Goal: Task Accomplishment & Management: Manage account settings

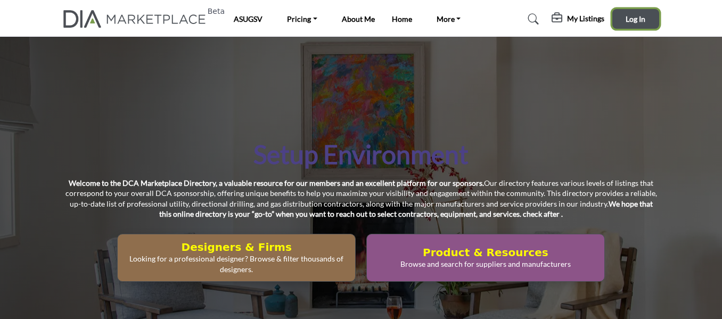
click at [624, 22] on button "Log In" at bounding box center [636, 19] width 47 height 20
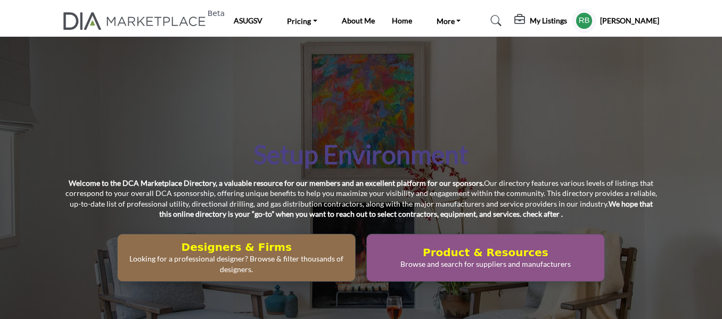
click at [596, 20] on profile-featured-5b1cbef3-cb77-4ba5-92de-570dc196ff6b "Show hide supplier dropdown" at bounding box center [584, 20] width 23 height 23
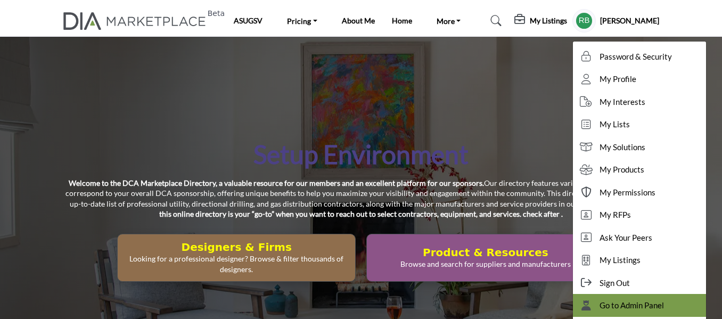
click at [623, 308] on span "Go to Admin Panel" at bounding box center [632, 305] width 64 height 12
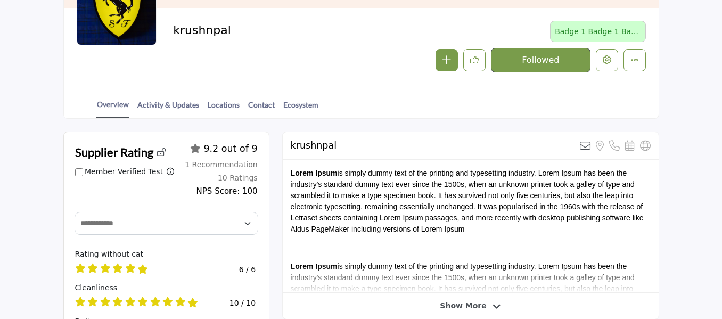
scroll to position [164, 0]
click at [180, 106] on link "Activity & Updates" at bounding box center [168, 108] width 63 height 19
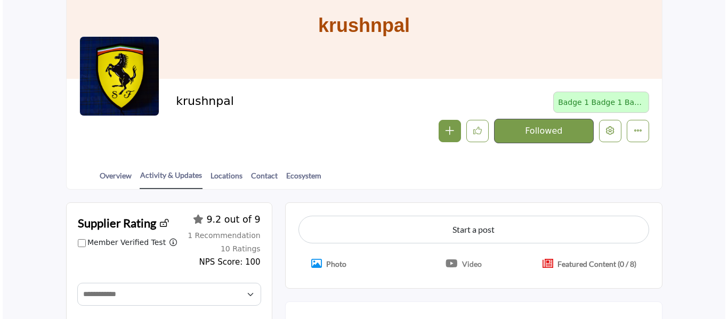
scroll to position [202, 0]
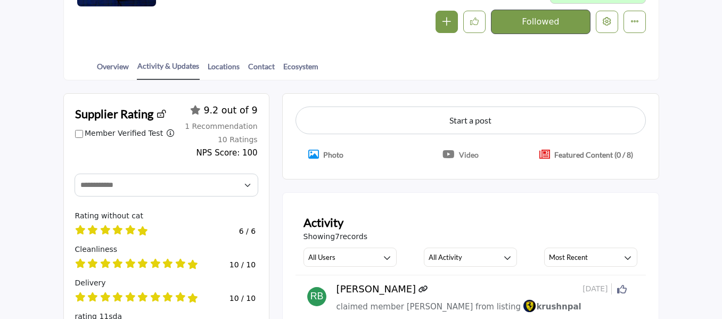
click at [315, 153] on icon "Crop Image" at bounding box center [313, 154] width 11 height 11
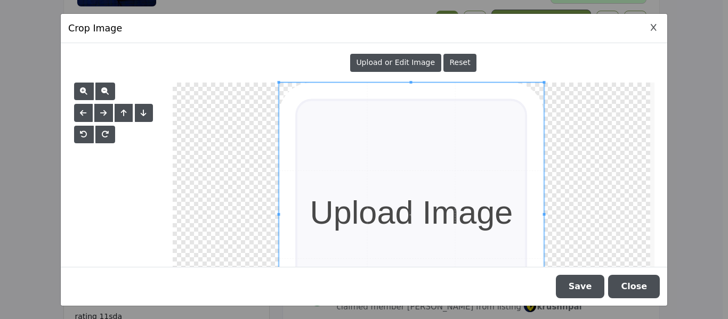
click at [640, 289] on button "Close" at bounding box center [634, 286] width 52 height 23
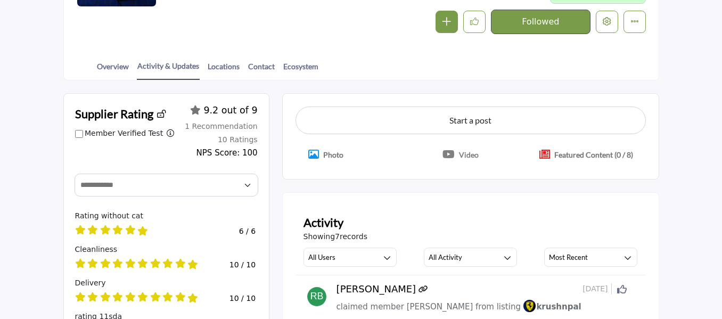
click at [310, 158] on icon "Crop Image" at bounding box center [313, 154] width 11 height 11
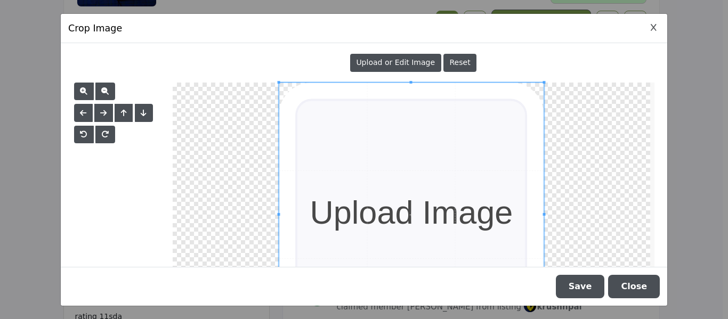
click at [396, 56] on div "Upload or Edit Image" at bounding box center [395, 63] width 91 height 18
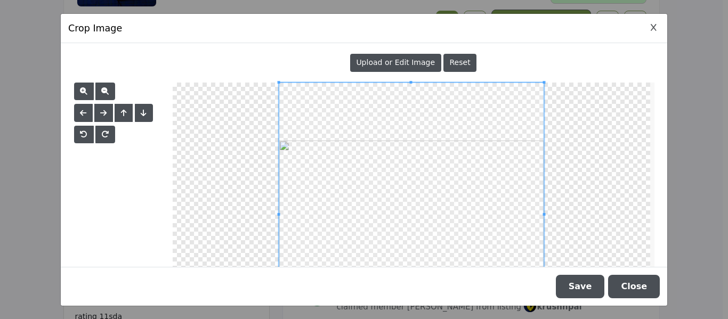
click at [574, 291] on button "Save" at bounding box center [580, 286] width 49 height 23
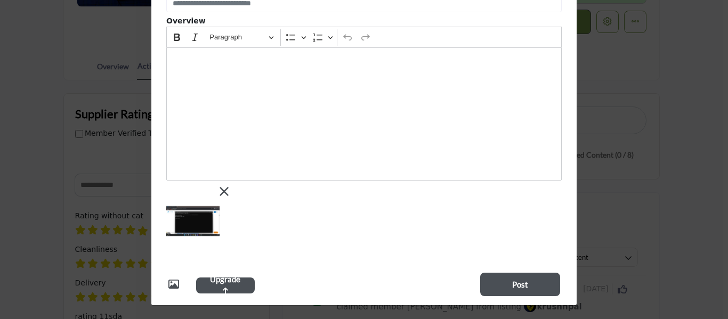
scroll to position [0, 0]
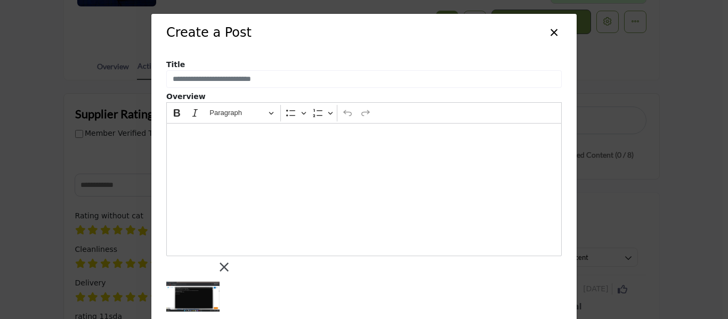
click at [550, 34] on button "×" at bounding box center [553, 31] width 15 height 20
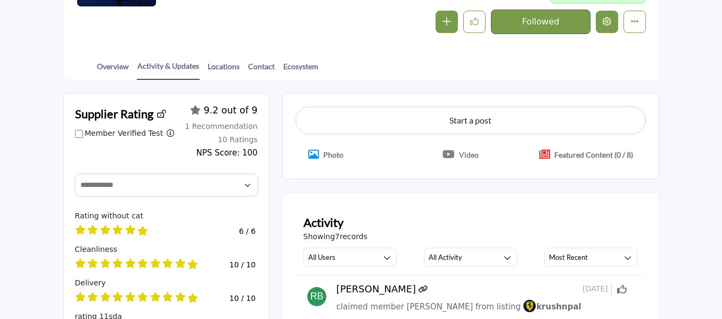
click at [599, 26] on button "Edit company" at bounding box center [607, 22] width 22 height 22
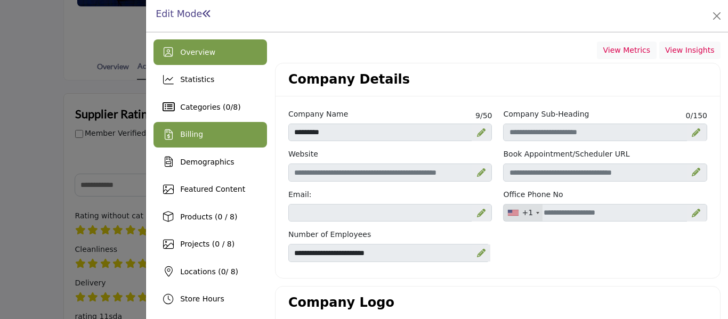
click at [235, 136] on div "Billing" at bounding box center [209, 135] width 113 height 26
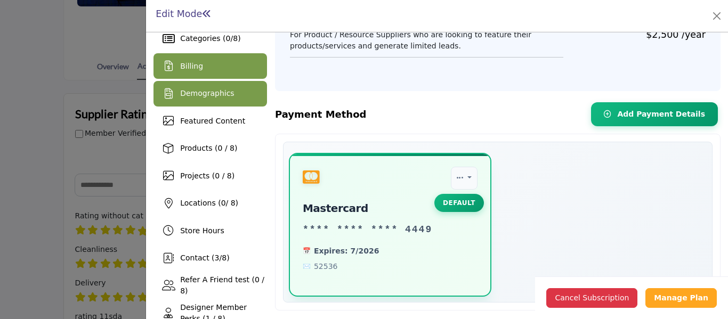
scroll to position [70, 0]
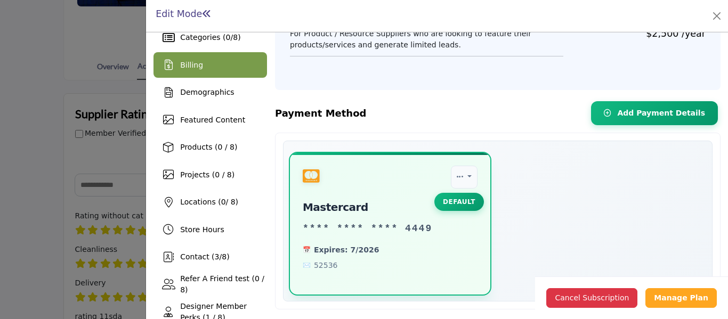
click at [221, 134] on div "Overview Statistics Categories ( 0 / 8 ) Billing 0 / 8)" at bounding box center [209, 188] width 113 height 437
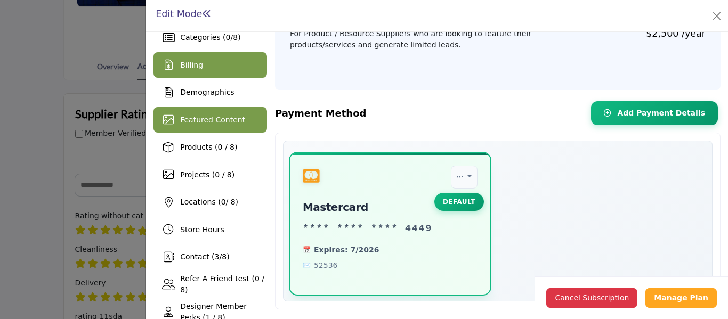
click at [210, 125] on div "Featured Content" at bounding box center [212, 120] width 65 height 11
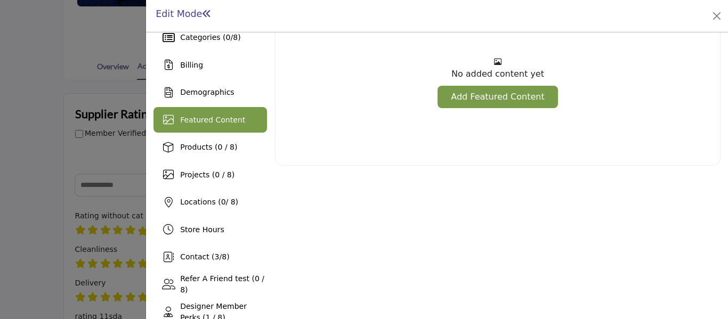
click at [515, 97] on link "Add Featured Content" at bounding box center [497, 97] width 120 height 22
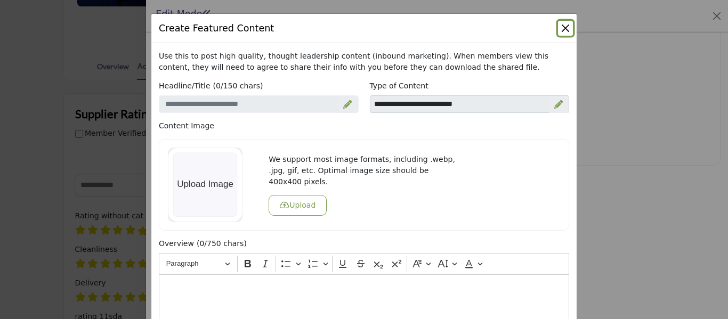
click at [567, 30] on button "Close" at bounding box center [565, 28] width 15 height 15
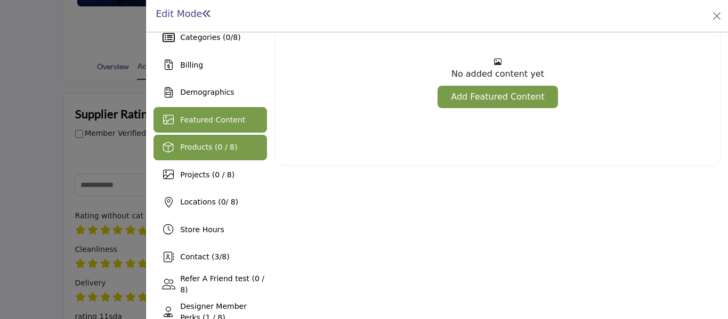
click at [203, 151] on span "Products (0 / 8)" at bounding box center [208, 147] width 57 height 9
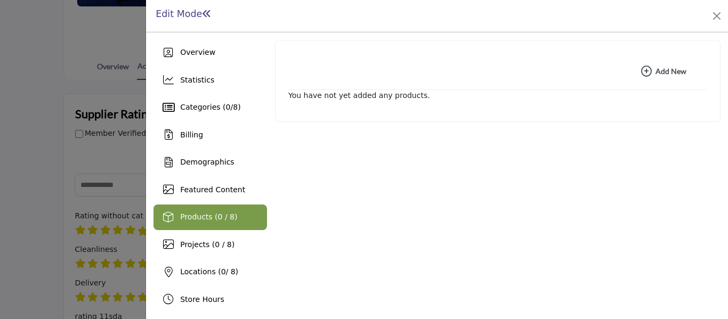
click at [645, 69] on icon "button" at bounding box center [646, 71] width 11 height 11
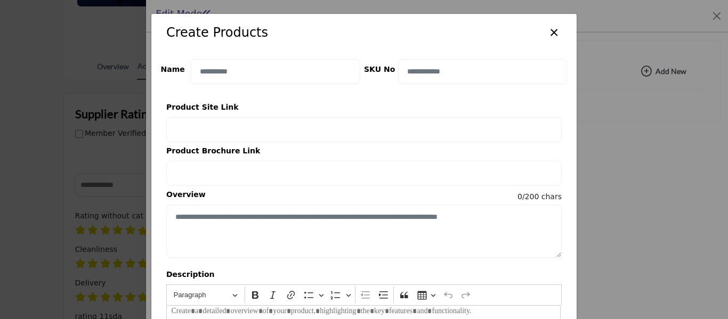
click at [554, 35] on button "×" at bounding box center [553, 31] width 15 height 20
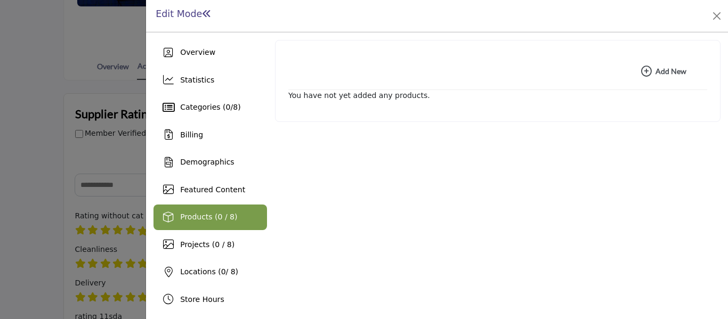
scroll to position [42, 0]
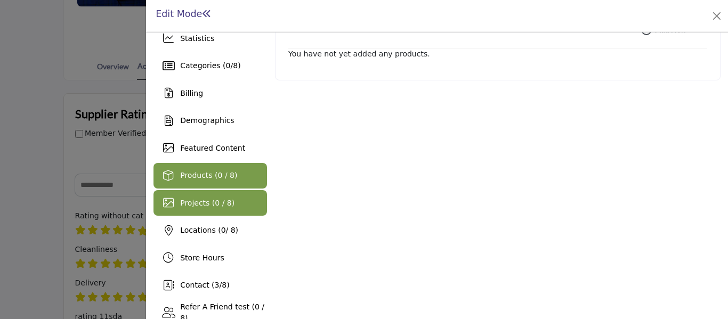
click at [176, 210] on div "Projects (0 / 8)" at bounding box center [209, 203] width 113 height 26
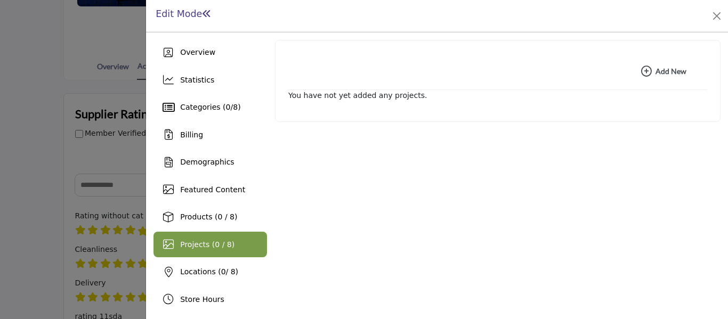
click at [645, 70] on icon "button" at bounding box center [646, 71] width 11 height 11
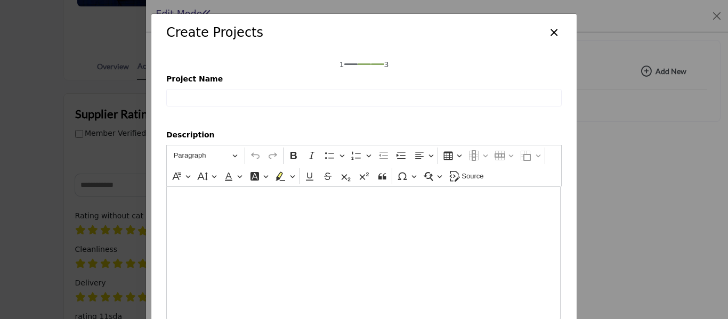
click at [611, 117] on div "Create Projects × 1 3 Project Name Description Rich Text Editor Paragraph Undo …" at bounding box center [364, 159] width 728 height 319
click at [547, 35] on button "×" at bounding box center [553, 31] width 15 height 20
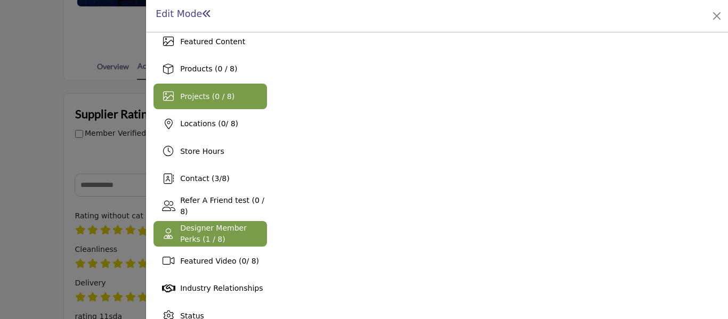
scroll to position [165, 0]
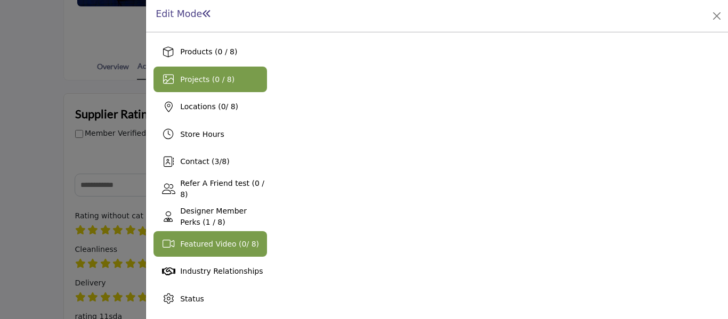
click at [214, 248] on span "Featured Video ( 0 / 8)" at bounding box center [219, 244] width 79 height 9
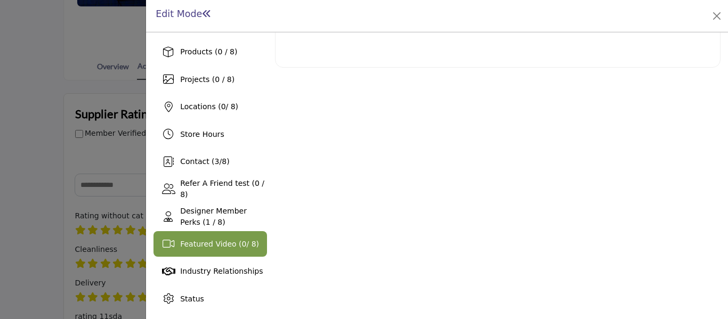
click at [385, 186] on div "Featured Video No added content yet Add Video Featured Video ×" at bounding box center [497, 93] width 445 height 437
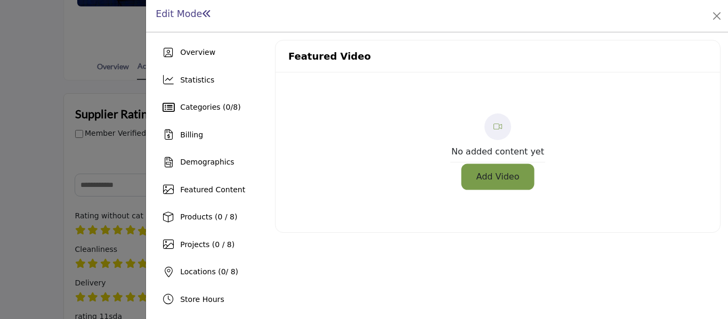
click at [492, 172] on button "Add Video" at bounding box center [498, 177] width 70 height 22
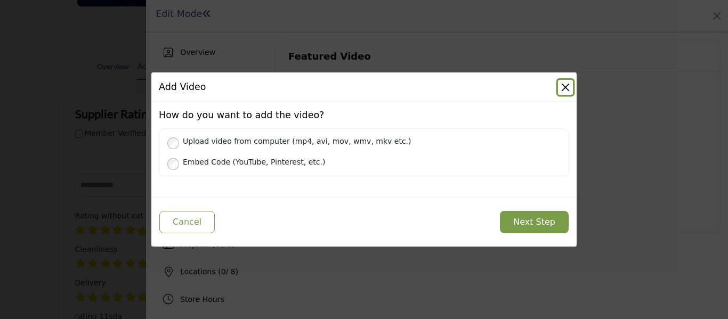
click at [571, 87] on button "Close" at bounding box center [565, 87] width 15 height 15
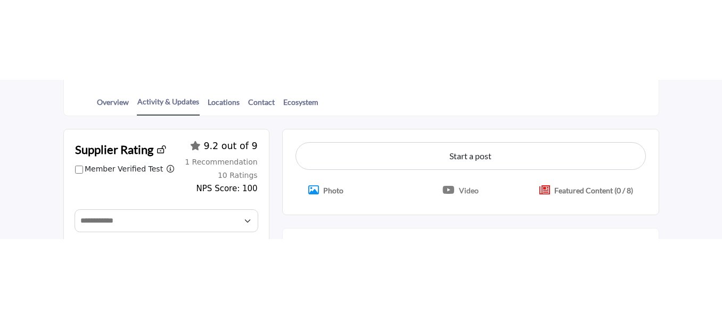
scroll to position [247, 0]
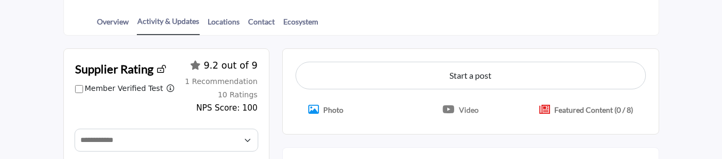
click at [450, 107] on icon "Upgrade plan to upload video." at bounding box center [449, 109] width 12 height 11
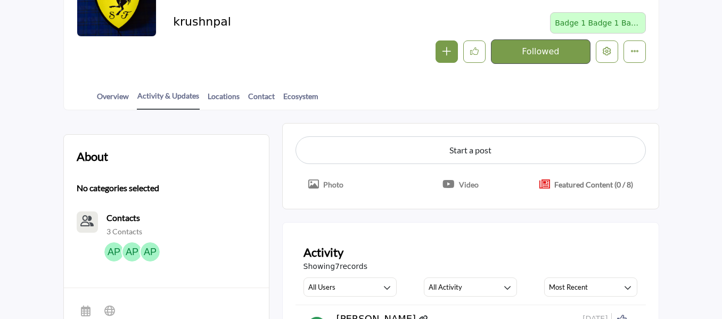
scroll to position [173, 0]
click at [314, 182] on icon "Upgrade plan to upload images/graphics." at bounding box center [313, 184] width 11 height 11
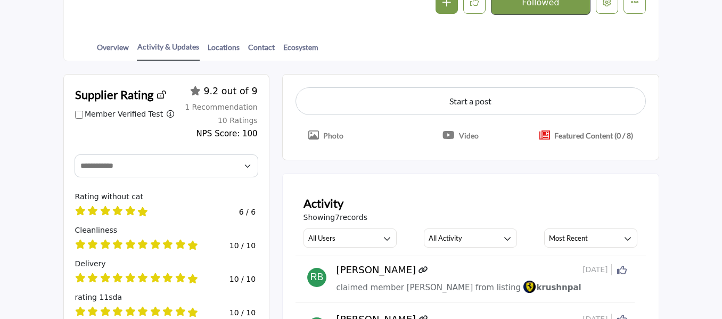
scroll to position [262, 0]
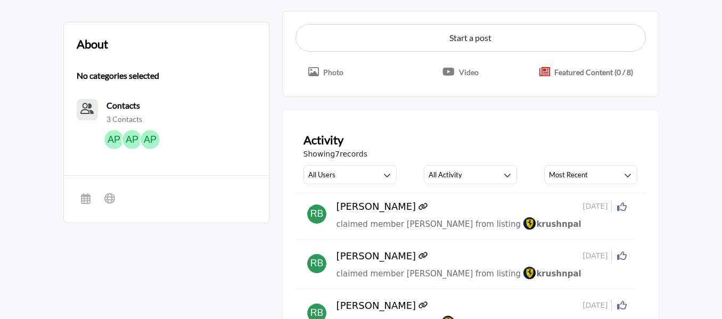
scroll to position [277, 0]
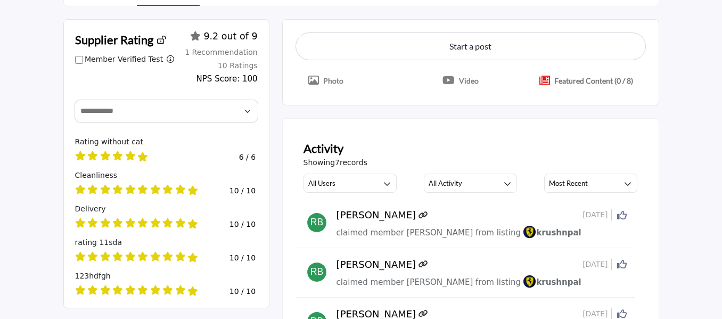
click at [449, 81] on icon "Upgrade plan to upload video." at bounding box center [449, 80] width 12 height 11
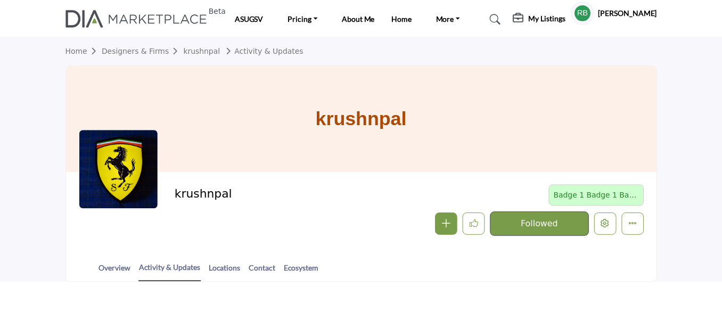
scroll to position [277, 0]
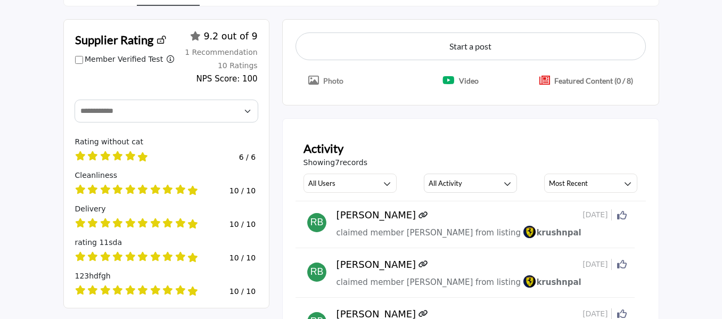
click at [450, 81] on icon "Upload File Video" at bounding box center [449, 80] width 12 height 11
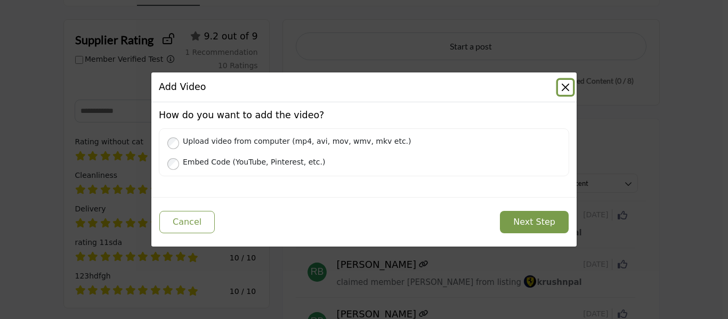
click at [566, 85] on button "Close" at bounding box center [565, 87] width 15 height 15
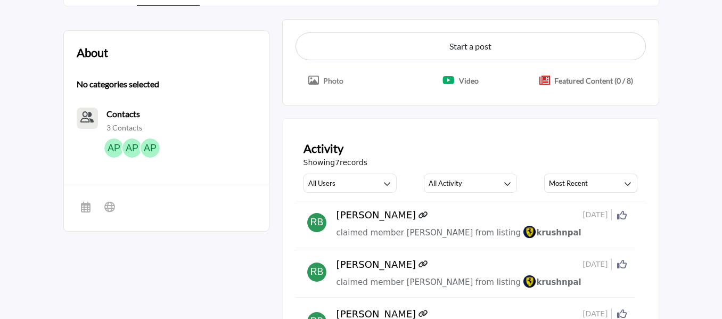
scroll to position [277, 0]
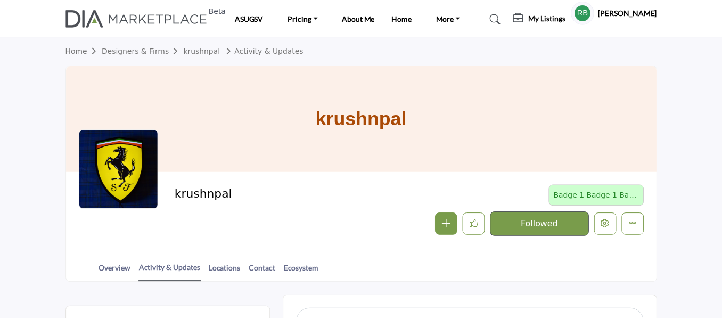
scroll to position [277, 0]
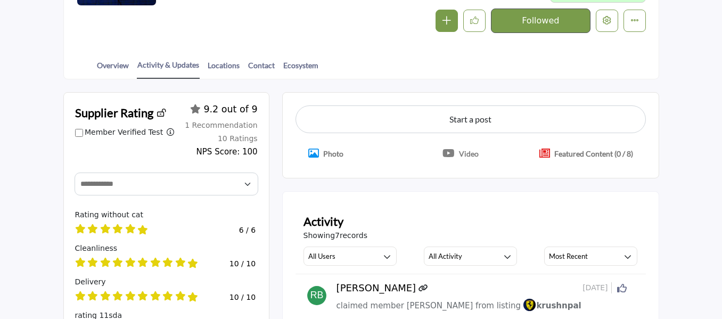
scroll to position [204, 0]
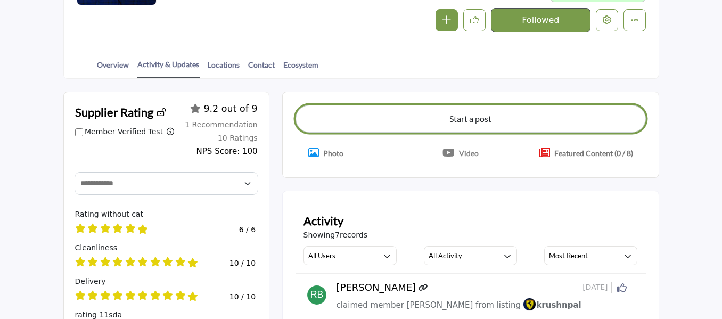
click at [458, 117] on button "Start a post" at bounding box center [471, 119] width 351 height 28
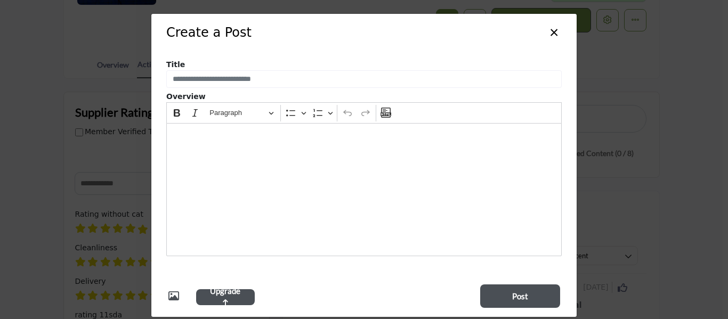
click at [553, 30] on button "×" at bounding box center [553, 31] width 15 height 20
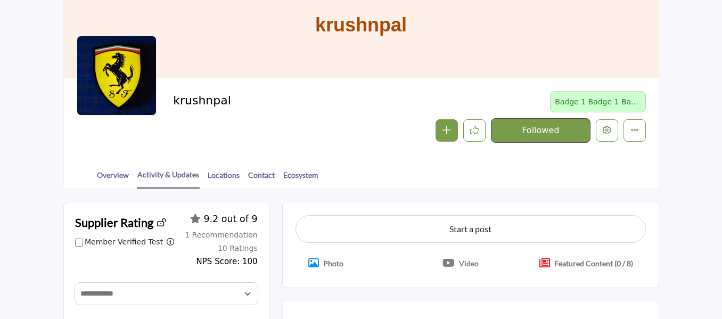
scroll to position [27, 0]
